Goal: Check status: Check status

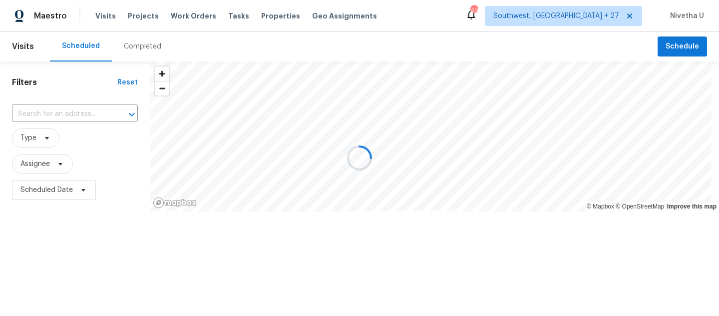
click at [151, 53] on div at bounding box center [359, 158] width 719 height 316
click at [147, 49] on div "Completed" at bounding box center [142, 46] width 37 height 10
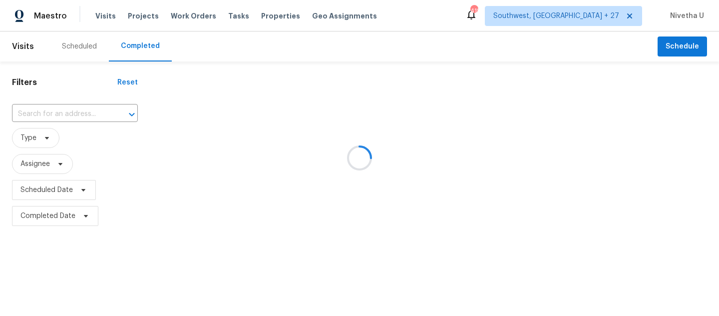
click at [147, 49] on div at bounding box center [359, 158] width 719 height 316
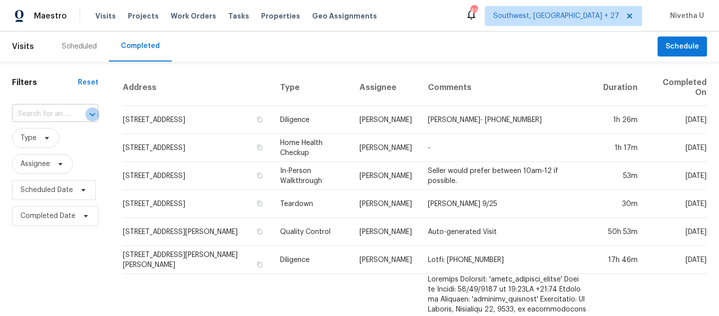
click at [86, 111] on icon "Open" at bounding box center [92, 114] width 12 height 12
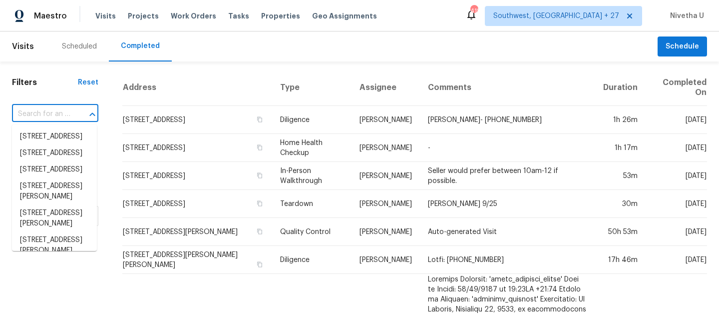
paste input "[STREET_ADDRESS]"
type input "[STREET_ADDRESS]"
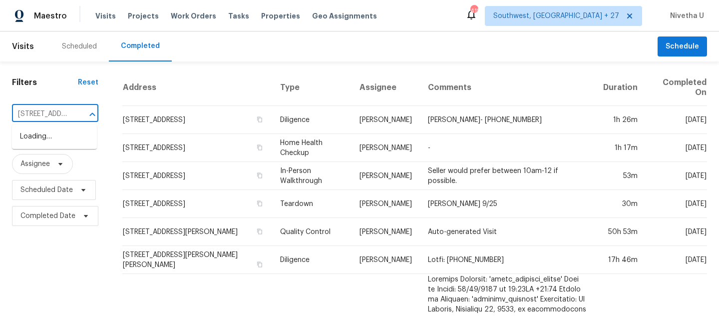
scroll to position [0, 84]
click at [85, 138] on li "[STREET_ADDRESS]" at bounding box center [54, 136] width 85 height 16
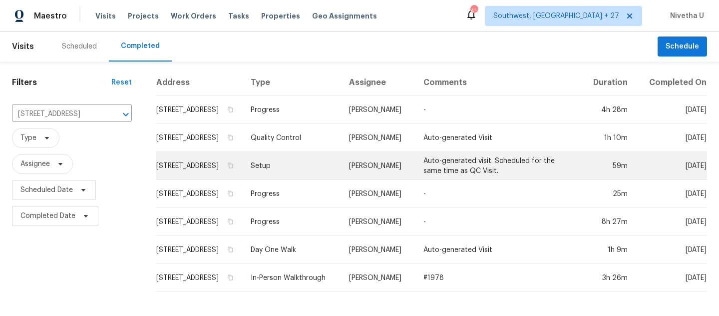
scroll to position [1, 0]
click at [307, 175] on td "Setup" at bounding box center [292, 166] width 99 height 28
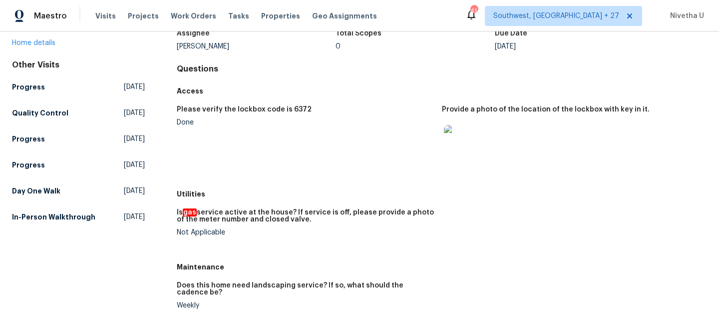
scroll to position [72, 0]
click at [77, 106] on link "Quality Control [DATE]" at bounding box center [78, 112] width 133 height 18
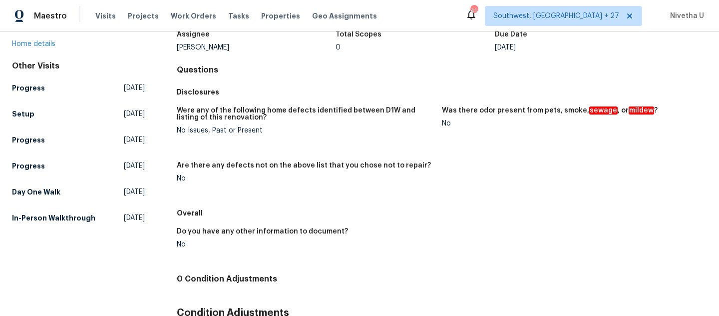
scroll to position [71, 0]
click at [50, 182] on link "Day One Walk [DATE]" at bounding box center [78, 191] width 133 height 18
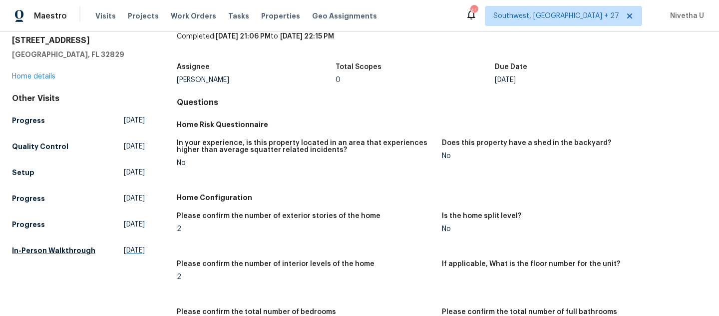
scroll to position [46, 0]
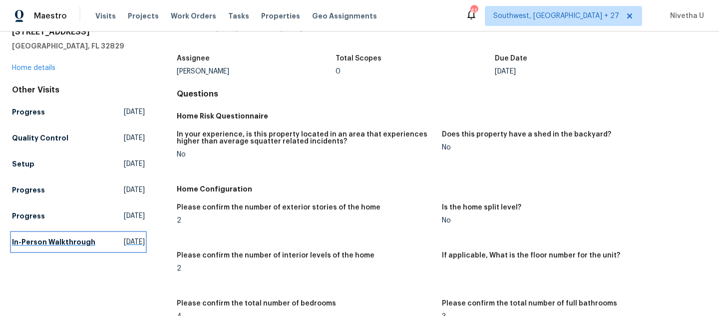
click at [57, 238] on h5 "In-Person Walkthrough" at bounding box center [53, 242] width 83 height 10
